Goal: Ask a question

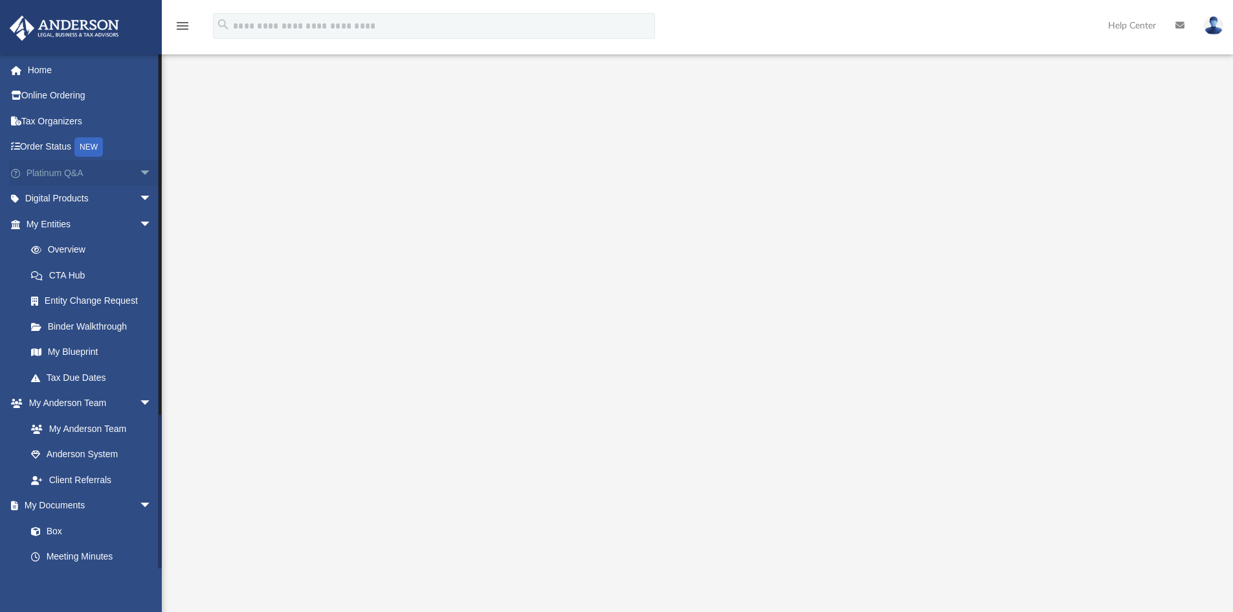
click at [139, 168] on span "arrow_drop_down" at bounding box center [152, 173] width 26 height 27
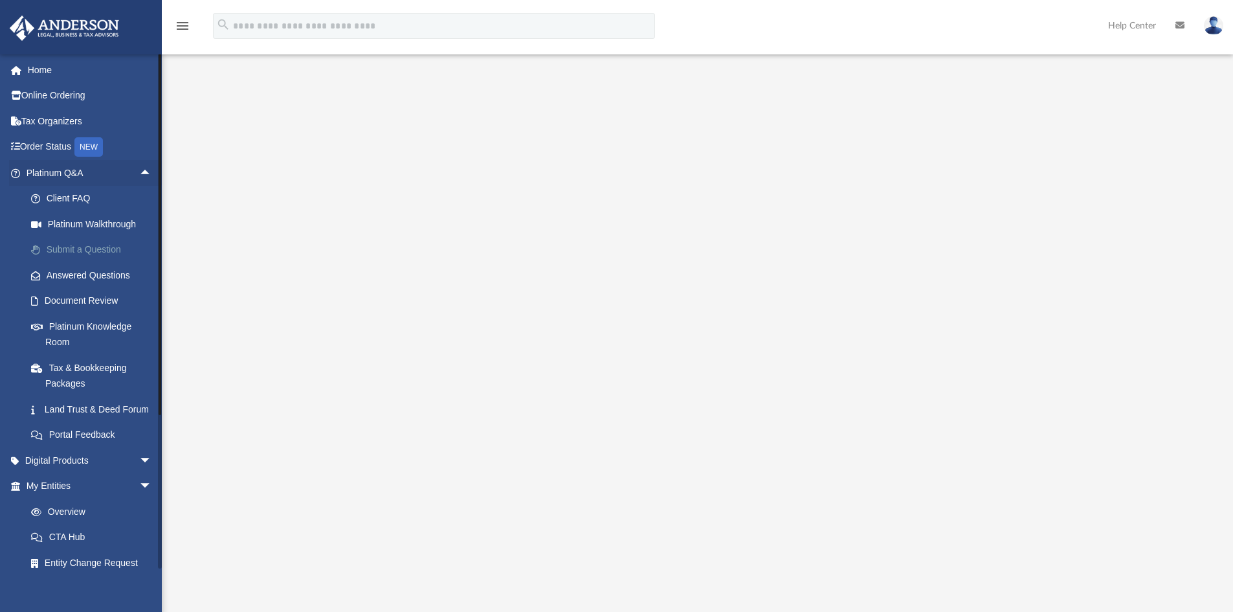
click at [38, 249] on span at bounding box center [42, 249] width 8 height 9
click at [71, 247] on link "Submit a Question" at bounding box center [94, 250] width 153 height 26
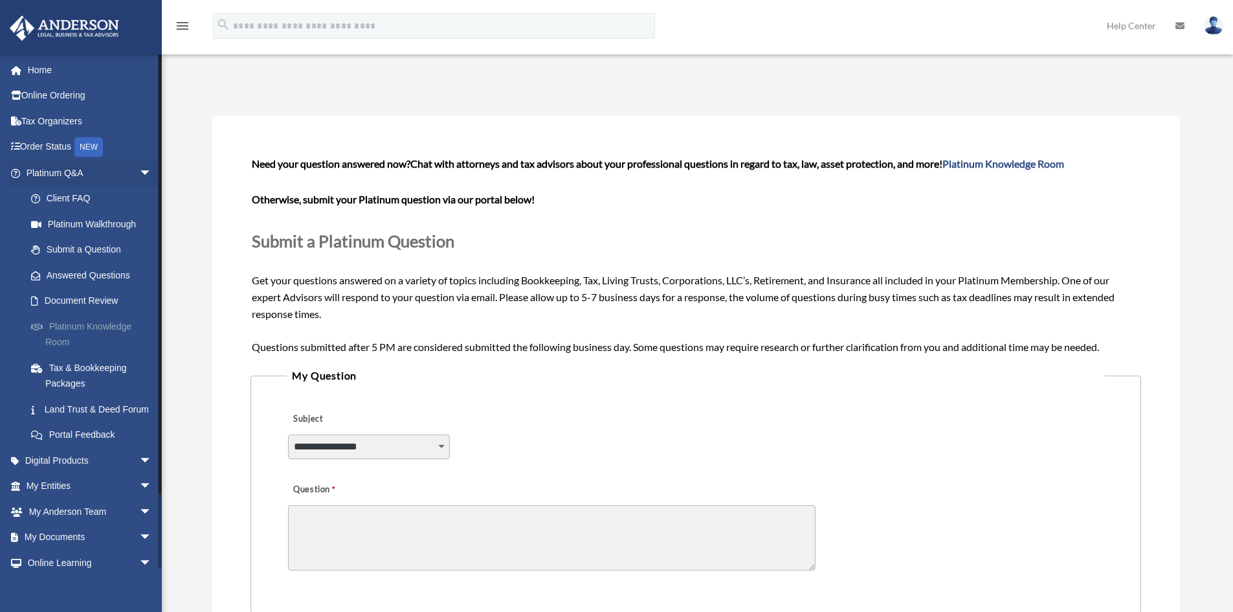
click at [98, 327] on link "Platinum Knowledge Room" at bounding box center [94, 333] width 153 height 41
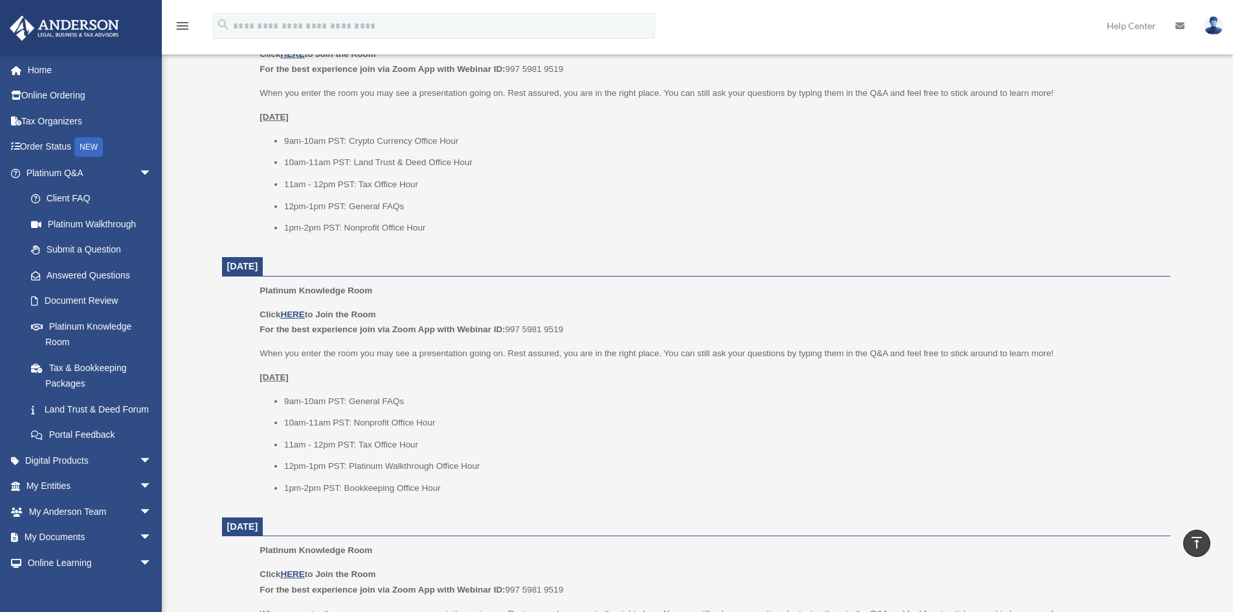
scroll to position [583, 0]
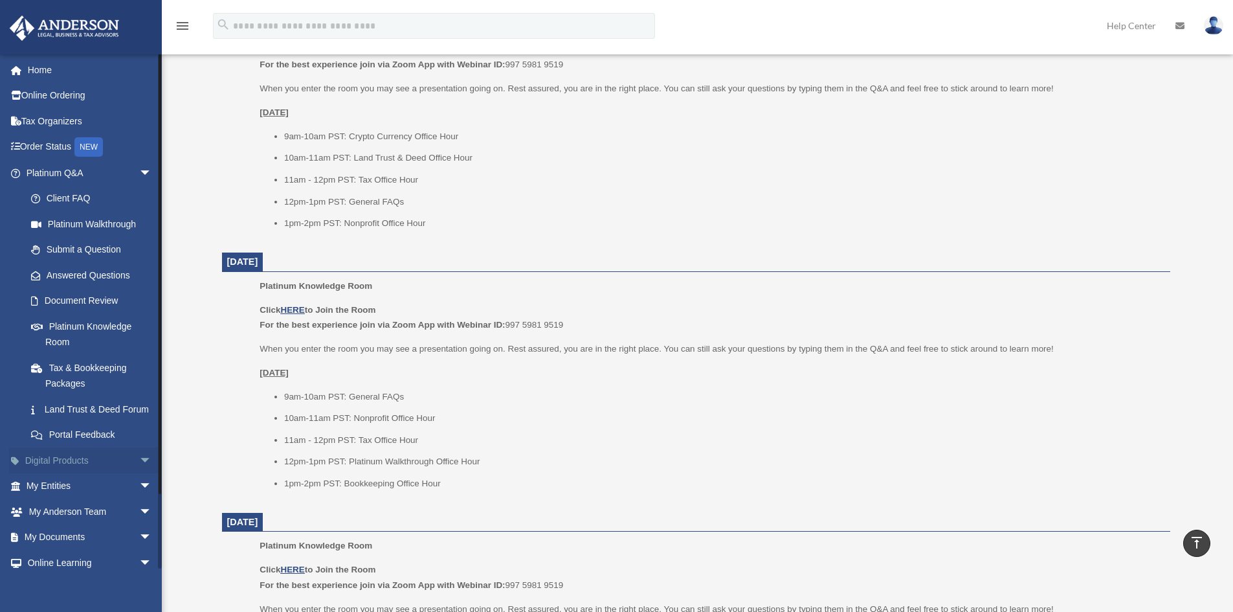
click at [139, 474] on span "arrow_drop_down" at bounding box center [152, 460] width 26 height 27
